Goal: Task Accomplishment & Management: Complete application form

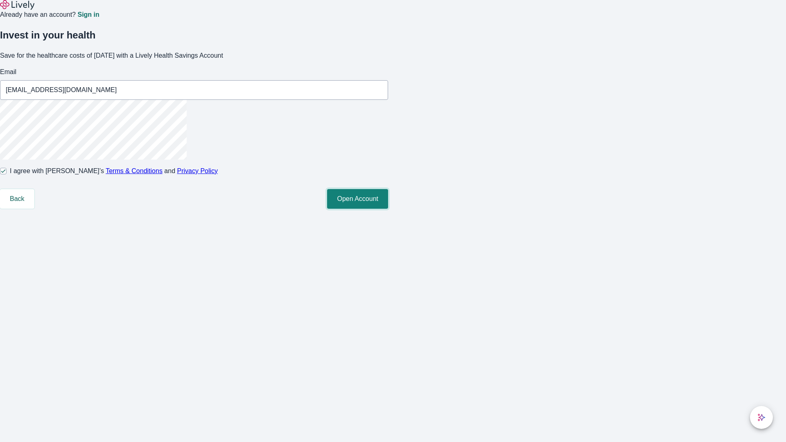
click at [388, 209] on button "Open Account" at bounding box center [357, 199] width 61 height 20
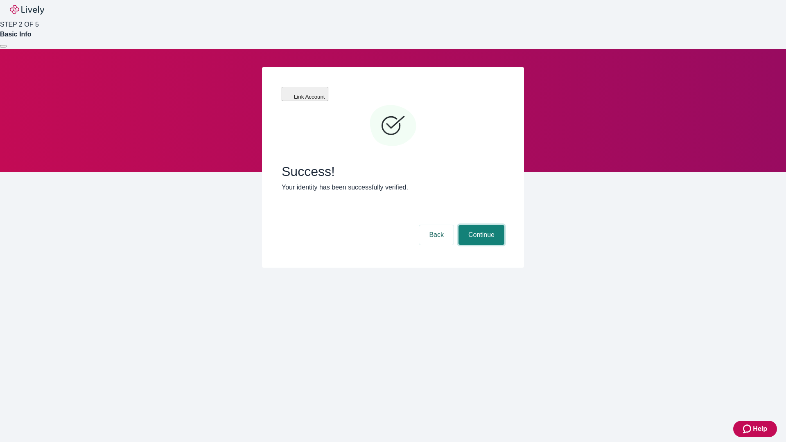
click at [480, 225] on button "Continue" at bounding box center [482, 235] width 46 height 20
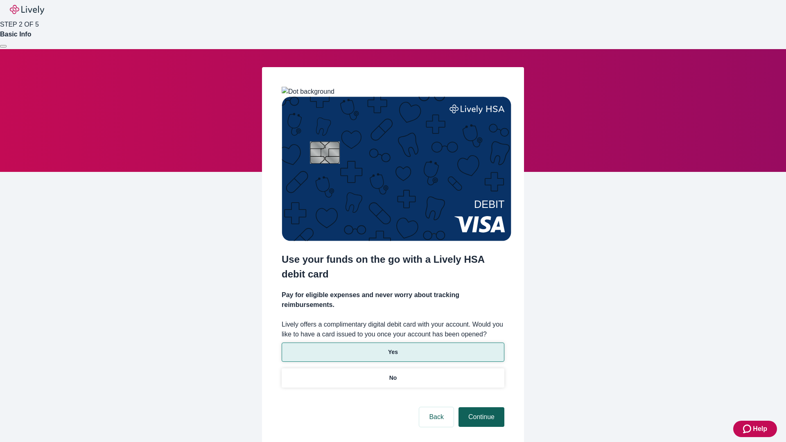
click at [393, 348] on p "Yes" at bounding box center [393, 352] width 10 height 9
click at [480, 407] on button "Continue" at bounding box center [482, 417] width 46 height 20
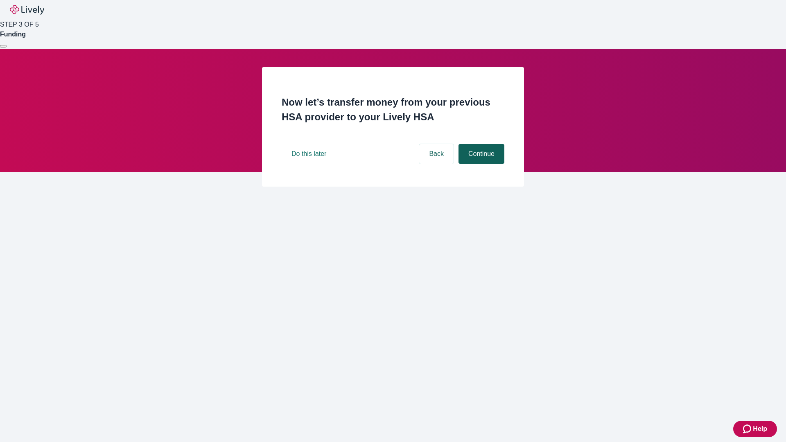
click at [480, 164] on button "Continue" at bounding box center [482, 154] width 46 height 20
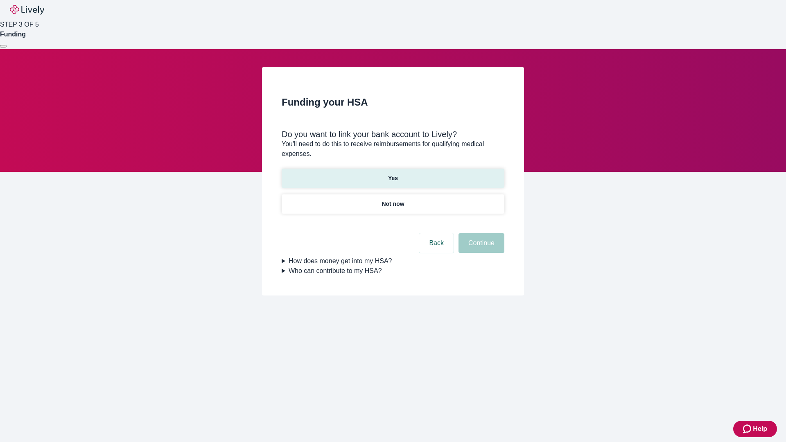
click at [393, 174] on p "Yes" at bounding box center [393, 178] width 10 height 9
click at [480, 233] on button "Continue" at bounding box center [482, 243] width 46 height 20
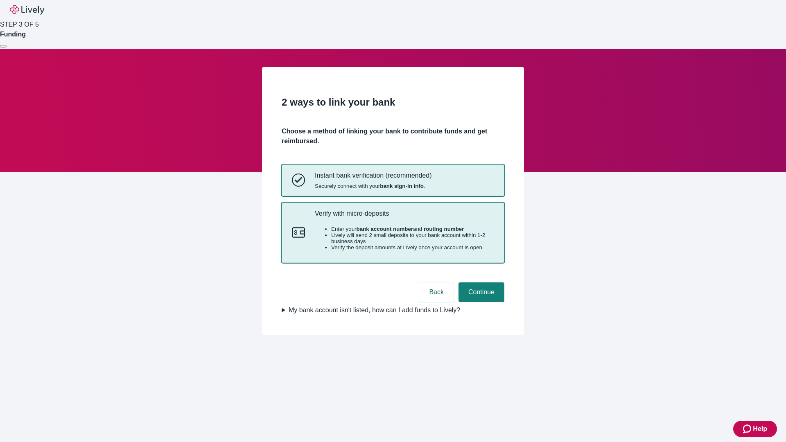
click at [404, 217] on p "Verify with micro-deposits" at bounding box center [404, 214] width 179 height 8
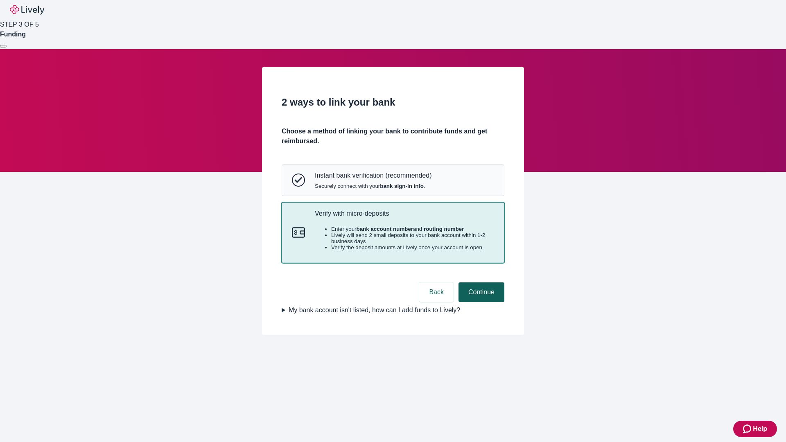
click at [480, 302] on button "Continue" at bounding box center [482, 293] width 46 height 20
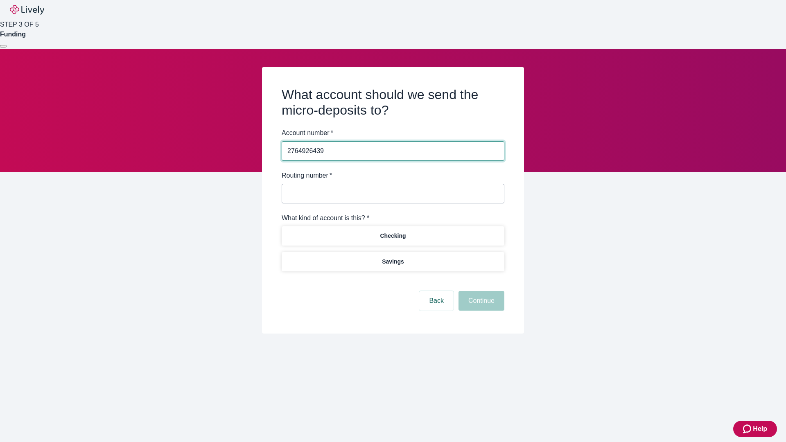
type input "2764926439"
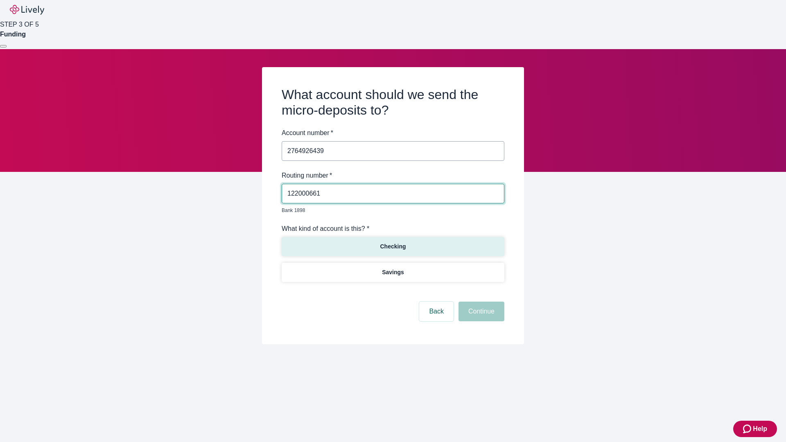
type input "122000661"
click at [393, 242] on p "Checking" at bounding box center [393, 246] width 26 height 9
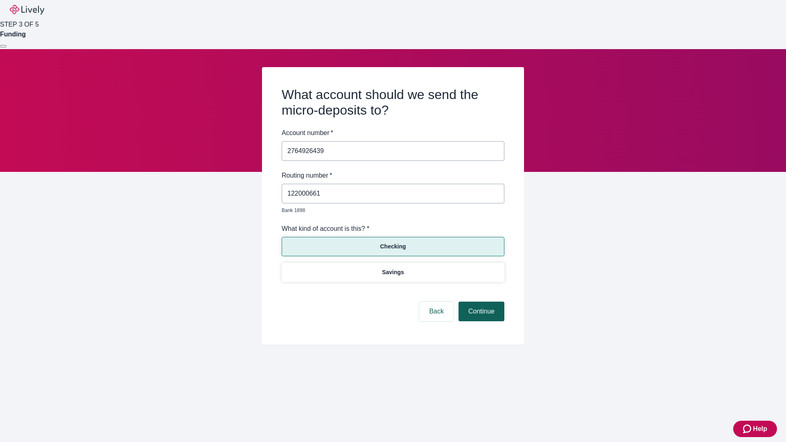
click at [480, 302] on button "Continue" at bounding box center [482, 312] width 46 height 20
